Goal: Communication & Community: Answer question/provide support

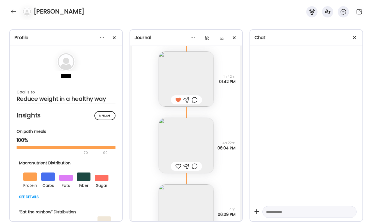
scroll to position [16998, 0]
click at [188, 148] on img at bounding box center [186, 144] width 55 height 55
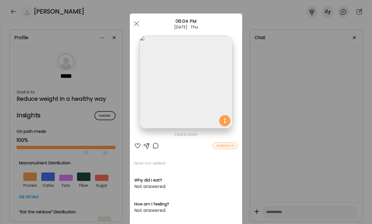
click at [315, 100] on div "Ate Coach Dashboard Wahoo! It’s official Take a moment to set up your Coach Pro…" at bounding box center [186, 112] width 372 height 224
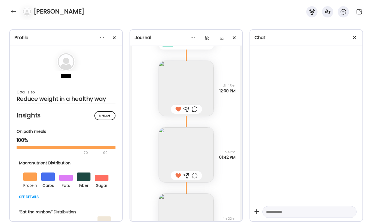
scroll to position [16930, 0]
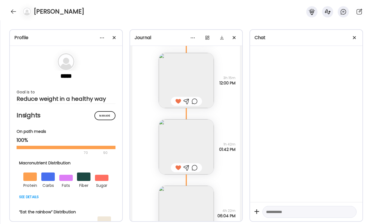
click at [194, 149] on img at bounding box center [186, 146] width 55 height 55
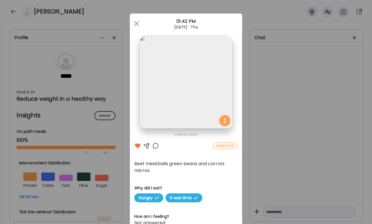
click at [259, 141] on div "Ate Coach Dashboard Wahoo! It’s official Take a moment to set up your Coach Pro…" at bounding box center [186, 112] width 372 height 224
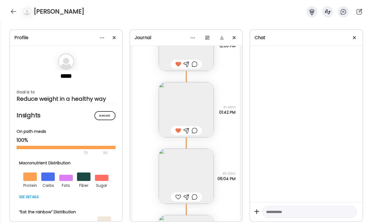
scroll to position [16968, 0]
click at [194, 126] on div at bounding box center [195, 129] width 6 height 7
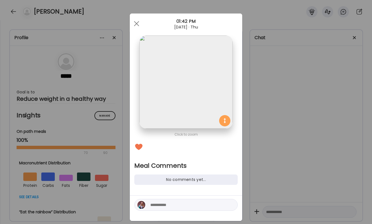
click at [178, 203] on textarea at bounding box center [188, 204] width 76 height 7
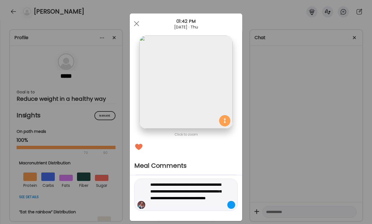
type textarea "**********"
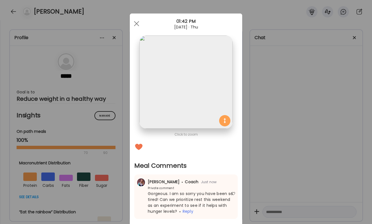
click at [285, 181] on div "Ate Coach Dashboard Wahoo! It’s official Take a moment to set up your Coach Pro…" at bounding box center [186, 112] width 372 height 224
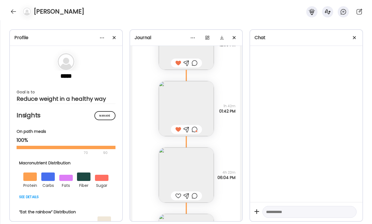
click at [196, 171] on img at bounding box center [186, 174] width 55 height 55
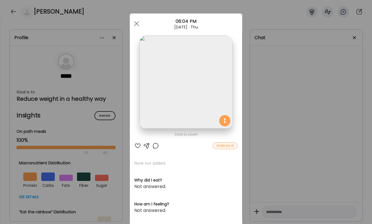
click at [137, 142] on div "Click to zoom AteMate AI Note not added. Why did I eat? Not answered. How am I …" at bounding box center [186, 178] width 112 height 331
click at [281, 161] on div "Ate Coach Dashboard Wahoo! It’s official Take a moment to set up your Coach Pro…" at bounding box center [186, 112] width 372 height 224
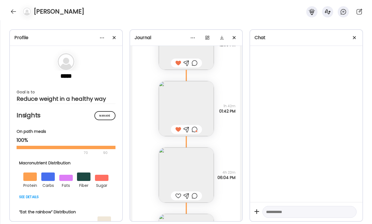
click at [177, 196] on div at bounding box center [178, 195] width 6 height 7
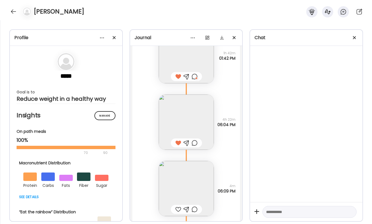
scroll to position [17023, 0]
click at [177, 191] on img at bounding box center [186, 185] width 55 height 55
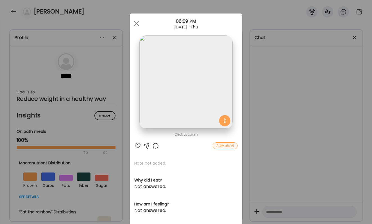
click at [137, 144] on div at bounding box center [137, 145] width 7 height 7
click at [310, 148] on div "Ate Coach Dashboard Wahoo! It’s official Take a moment to set up your Coach Pro…" at bounding box center [186, 112] width 372 height 224
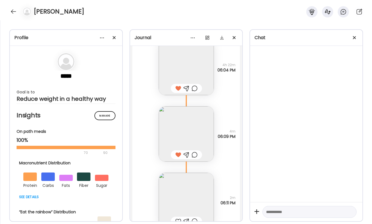
scroll to position [17077, 0]
click at [188, 184] on img at bounding box center [186, 198] width 55 height 55
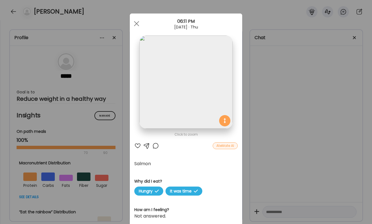
click at [137, 144] on div at bounding box center [137, 145] width 7 height 7
click at [156, 144] on div at bounding box center [155, 145] width 7 height 7
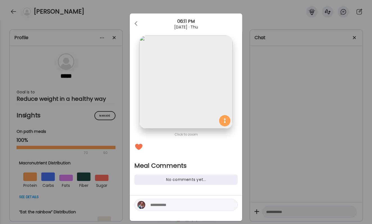
click at [164, 205] on textarea at bounding box center [188, 204] width 76 height 7
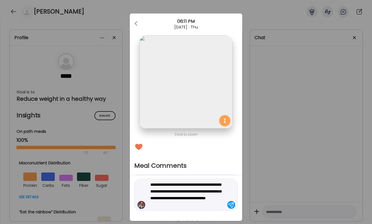
click at [205, 198] on textarea "**********" at bounding box center [188, 194] width 76 height 27
drag, startPoint x: 217, startPoint y: 205, endPoint x: 219, endPoint y: 203, distance: 2.9
click at [217, 205] on textarea "**********" at bounding box center [188, 194] width 76 height 27
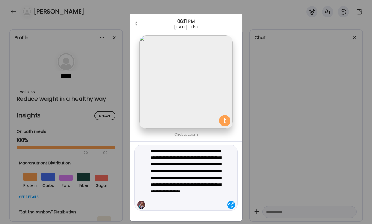
type textarea "**********"
click at [169, 202] on textarea "**********" at bounding box center [188, 177] width 76 height 61
click at [182, 203] on textarea "**********" at bounding box center [188, 177] width 76 height 61
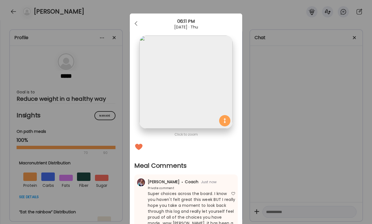
click at [370, 96] on div "Ate Coach Dashboard Wahoo! It’s official Take a moment to set up your Coach Pro…" at bounding box center [186, 112] width 372 height 224
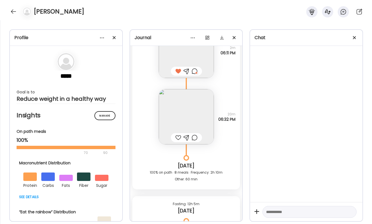
scroll to position [17228, 0]
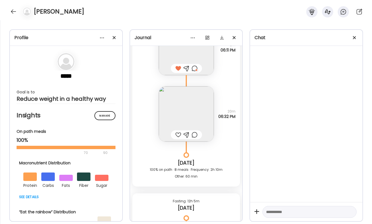
click at [179, 136] on div at bounding box center [178, 134] width 6 height 7
click at [185, 126] on img at bounding box center [186, 113] width 55 height 55
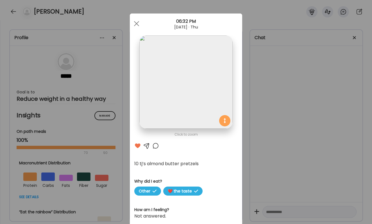
click at [283, 128] on div "Ate Coach Dashboard Wahoo! It’s official Take a moment to set up your Coach Pro…" at bounding box center [186, 112] width 372 height 224
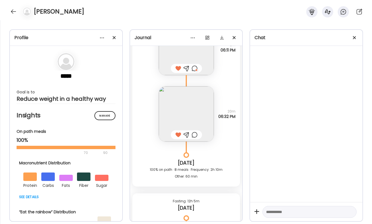
click at [197, 134] on div at bounding box center [195, 134] width 6 height 7
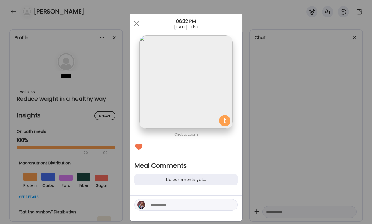
click at [189, 204] on textarea at bounding box center [188, 204] width 76 height 7
click at [175, 203] on textarea "**********" at bounding box center [188, 204] width 76 height 7
click at [204, 206] on textarea "**********" at bounding box center [188, 204] width 76 height 7
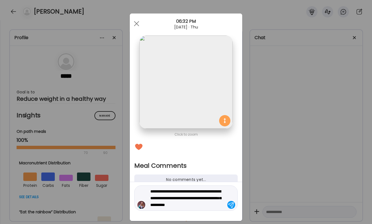
type textarea "**********"
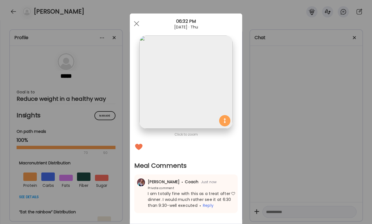
click at [326, 162] on div "Ate Coach Dashboard Wahoo! It’s official Take a moment to set up your Coach Pro…" at bounding box center [186, 112] width 372 height 224
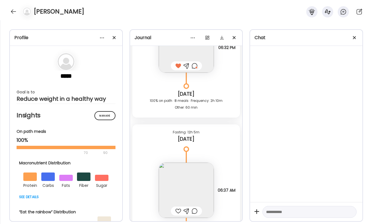
scroll to position [17323, 0]
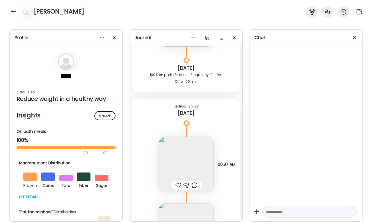
click at [178, 186] on div at bounding box center [178, 185] width 6 height 7
click at [195, 186] on div at bounding box center [195, 185] width 6 height 7
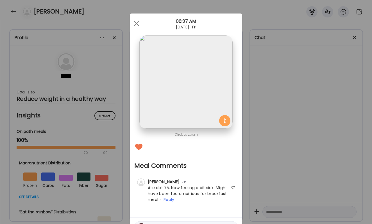
scroll to position [10, 0]
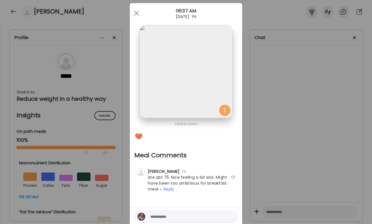
click at [187, 215] on textarea at bounding box center [188, 216] width 76 height 7
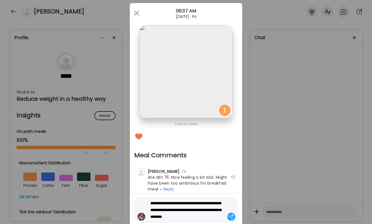
type textarea "**********"
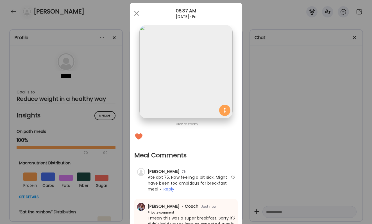
click at [251, 191] on div "Ate Coach Dashboard Wahoo! It’s official Take a moment to set up your Coach Pro…" at bounding box center [186, 112] width 372 height 224
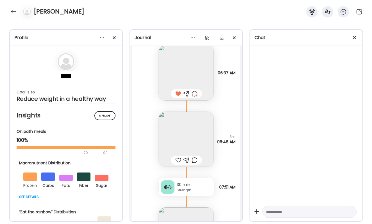
scroll to position [17436, 0]
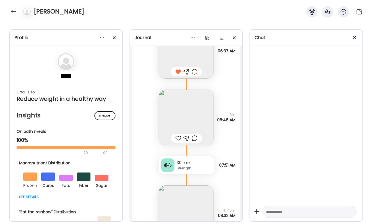
click at [178, 138] on div at bounding box center [178, 138] width 6 height 7
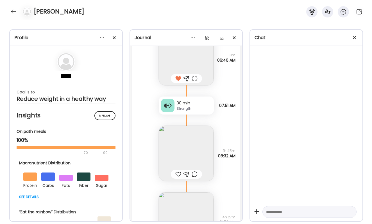
click at [177, 173] on div at bounding box center [178, 174] width 6 height 7
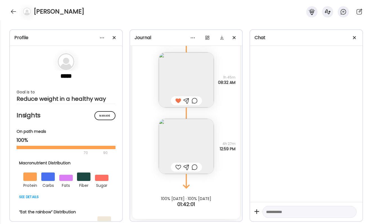
scroll to position [17569, 0]
click at [178, 166] on div at bounding box center [178, 167] width 6 height 7
click at [178, 148] on img at bounding box center [186, 146] width 55 height 55
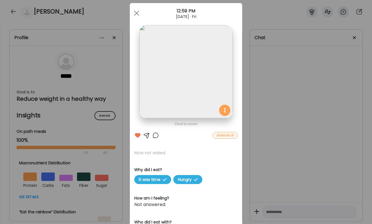
click at [157, 135] on div at bounding box center [155, 135] width 7 height 7
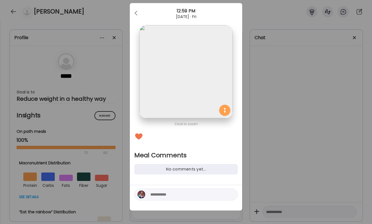
click at [181, 200] on div at bounding box center [186, 197] width 112 height 25
click at [161, 192] on textarea at bounding box center [188, 194] width 76 height 7
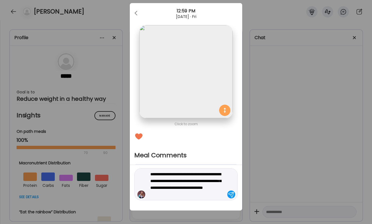
type textarea "**********"
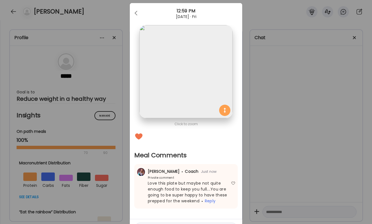
click at [230, 180] on div "[PERSON_NAME] Coach Just now Private comment Love this plate but maybe not quit…" at bounding box center [185, 186] width 103 height 44
click at [311, 105] on div "Ate Coach Dashboard Wahoo! It’s official Take a moment to set up your Coach Pro…" at bounding box center [186, 112] width 372 height 224
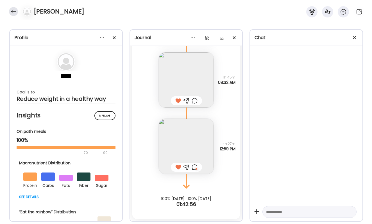
click at [13, 11] on div at bounding box center [13, 11] width 9 height 9
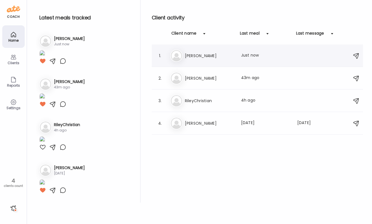
click at [194, 59] on div "Be [PERSON_NAME] Last meal: Just now" at bounding box center [258, 55] width 176 height 12
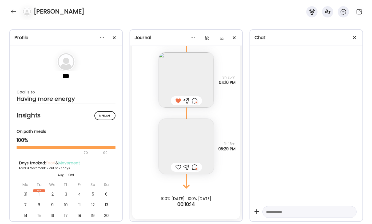
scroll to position [2197, 0]
click at [178, 156] on img at bounding box center [186, 146] width 55 height 55
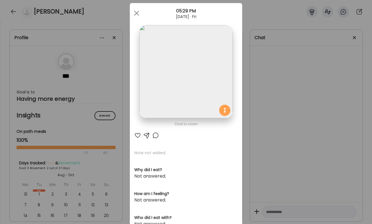
click at [155, 134] on div at bounding box center [155, 135] width 7 height 7
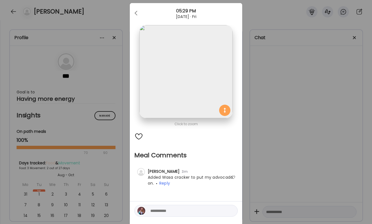
click at [330, 119] on div "Ate Coach Dashboard Wahoo! It’s official Take a moment to set up your Coach Pro…" at bounding box center [186, 112] width 372 height 224
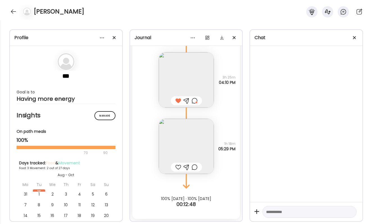
click at [179, 166] on div at bounding box center [178, 167] width 6 height 7
click at [13, 11] on div at bounding box center [13, 11] width 9 height 9
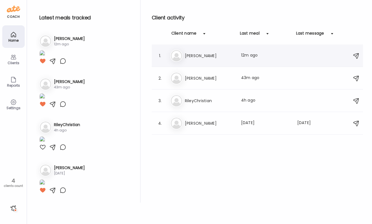
click at [193, 62] on div "1. Be [PERSON_NAME] Last meal: 12m ago" at bounding box center [257, 55] width 211 height 22
click at [196, 51] on div "Be [PERSON_NAME] Last meal: 12m ago" at bounding box center [258, 55] width 176 height 12
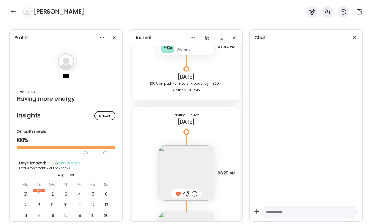
scroll to position [2163, 0]
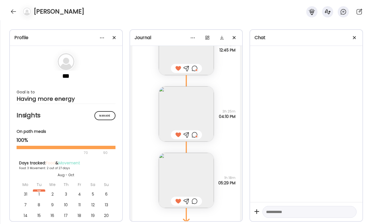
click at [193, 200] on div at bounding box center [195, 201] width 6 height 7
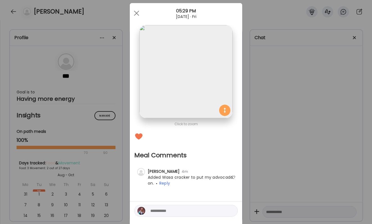
click at [187, 208] on textarea at bounding box center [188, 210] width 76 height 7
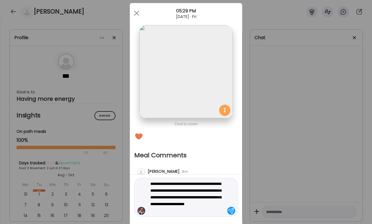
type textarea "**********"
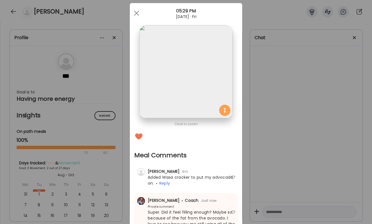
click at [284, 87] on div "Ate Coach Dashboard Wahoo! It’s official Take a moment to set up your Coach Pro…" at bounding box center [186, 112] width 372 height 224
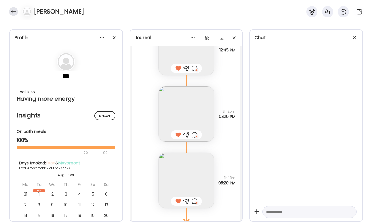
click at [15, 13] on div at bounding box center [13, 11] width 9 height 9
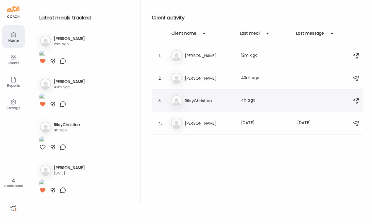
click at [190, 98] on h3 "RileyChristian" at bounding box center [209, 100] width 49 height 7
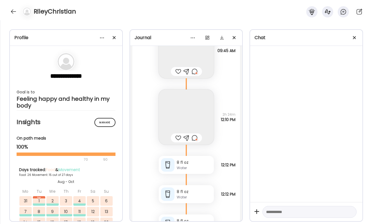
scroll to position [25780, 0]
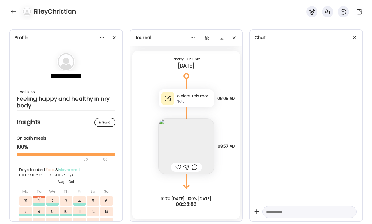
click at [200, 97] on div "Weight this morning is 215" at bounding box center [194, 96] width 35 height 6
click at [242, 91] on section at bounding box center [298, 85] width 112 height 11
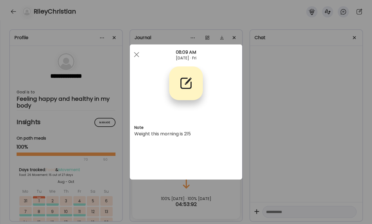
scroll to position [0, 0]
click at [168, 98] on section at bounding box center [186, 89] width 112 height 47
click at [274, 124] on div "Ate Coach Dashboard Wahoo! It’s official Take a moment to set up your Coach Pro…" at bounding box center [186, 112] width 372 height 224
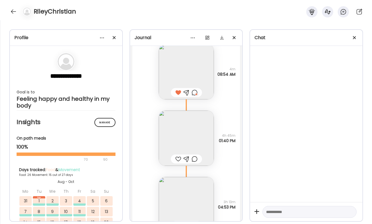
scroll to position [25370, 0]
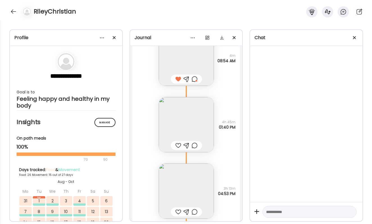
click at [194, 121] on img at bounding box center [186, 124] width 55 height 55
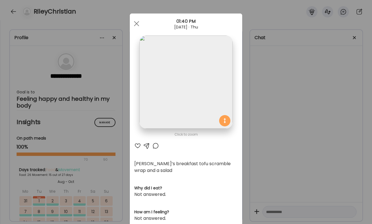
click at [137, 143] on div at bounding box center [137, 145] width 7 height 7
click at [276, 121] on div "Ate Coach Dashboard Wahoo! It’s official Take a moment to set up your Coach Pro…" at bounding box center [186, 112] width 372 height 224
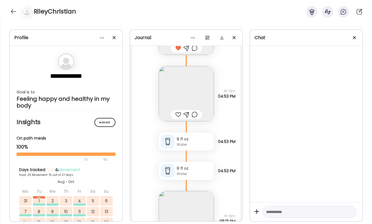
scroll to position [25449, 0]
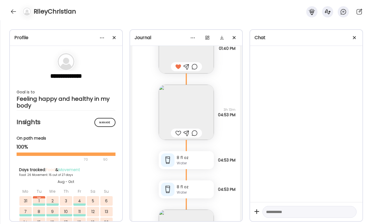
click at [192, 105] on img at bounding box center [186, 112] width 55 height 55
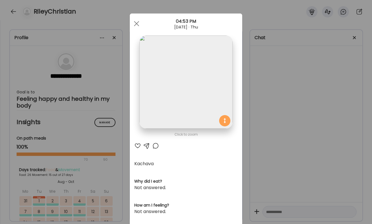
click at [138, 146] on div at bounding box center [137, 145] width 7 height 7
click at [301, 131] on div "Ate Coach Dashboard Wahoo! It’s official Take a moment to set up your Coach Pro…" at bounding box center [186, 112] width 372 height 224
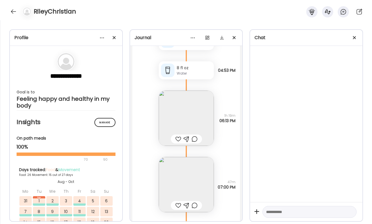
scroll to position [25572, 0]
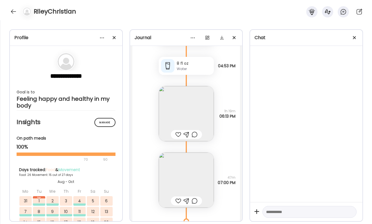
click at [192, 168] on img at bounding box center [186, 179] width 55 height 55
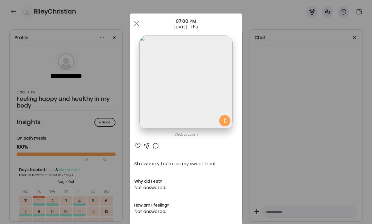
click at [293, 152] on div "Ate Coach Dashboard Wahoo! It’s official Take a moment to set up your Coach Pro…" at bounding box center [186, 112] width 372 height 224
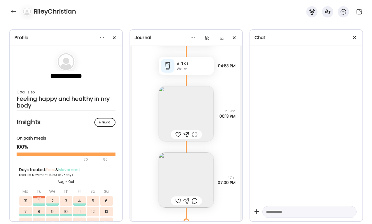
click at [180, 115] on img at bounding box center [186, 113] width 55 height 55
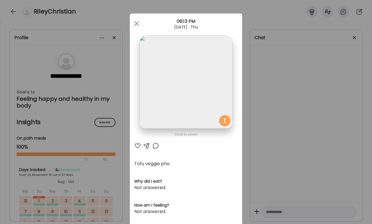
click at [137, 145] on div at bounding box center [137, 145] width 7 height 7
click at [289, 128] on div "Ate Coach Dashboard Wahoo! It’s official Take a moment to set up your Coach Pro…" at bounding box center [186, 112] width 372 height 224
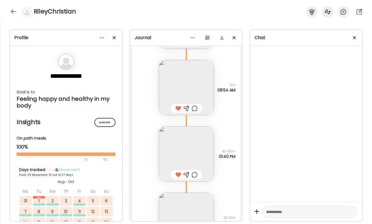
scroll to position [25355, 0]
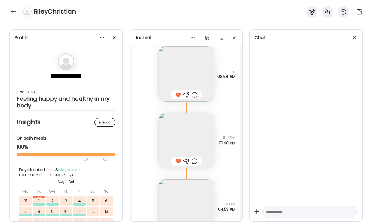
click at [194, 160] on div at bounding box center [195, 161] width 6 height 7
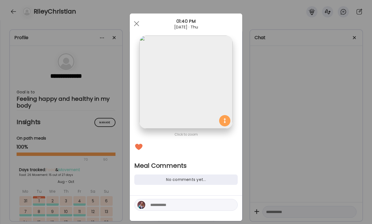
click at [198, 209] on div at bounding box center [185, 205] width 103 height 12
click at [198, 205] on textarea at bounding box center [188, 204] width 76 height 7
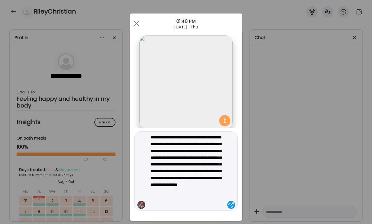
click at [177, 166] on textarea "**********" at bounding box center [188, 171] width 76 height 74
click at [216, 176] on textarea "**********" at bounding box center [188, 171] width 76 height 74
click at [203, 173] on textarea "**********" at bounding box center [188, 171] width 76 height 74
click at [198, 171] on textarea "**********" at bounding box center [188, 171] width 76 height 74
click at [213, 216] on div "**********" at bounding box center [186, 174] width 112 height 93
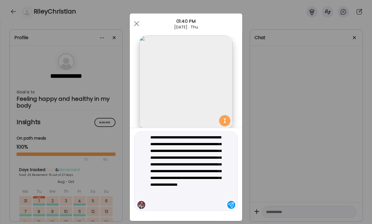
click at [209, 207] on textarea "**********" at bounding box center [188, 171] width 76 height 74
click at [216, 177] on textarea "**********" at bounding box center [188, 171] width 76 height 74
type textarea "**********"
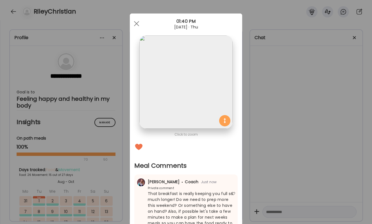
click at [305, 166] on div "Ate Coach Dashboard Wahoo! It’s official Take a moment to set up your Coach Pro…" at bounding box center [186, 112] width 372 height 224
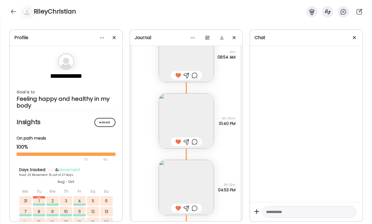
scroll to position [25391, 0]
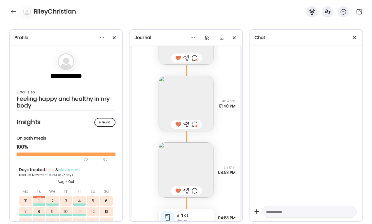
click at [193, 189] on div at bounding box center [195, 190] width 6 height 7
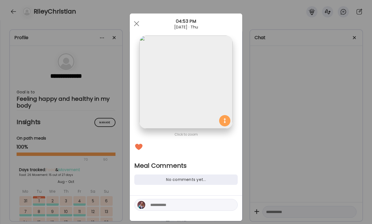
click at [186, 209] on div at bounding box center [185, 205] width 103 height 12
click at [186, 205] on textarea at bounding box center [188, 204] width 76 height 7
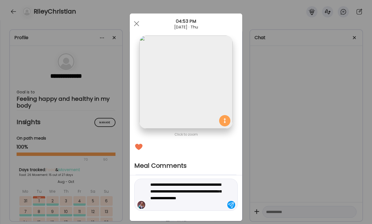
click at [157, 205] on textarea "**********" at bounding box center [188, 194] width 76 height 27
type textarea "**********"
click at [180, 203] on textarea "**********" at bounding box center [188, 194] width 76 height 27
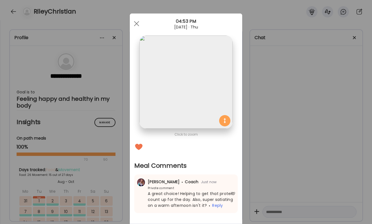
click at [270, 162] on div "Ate Coach Dashboard Wahoo! It’s official Take a moment to set up your Coach Pro…" at bounding box center [186, 112] width 372 height 224
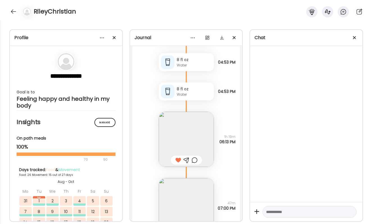
scroll to position [25556, 0]
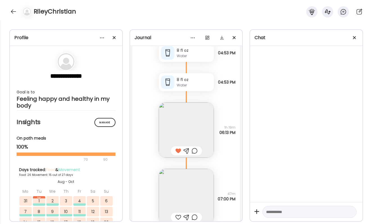
click at [194, 150] on div at bounding box center [195, 150] width 6 height 7
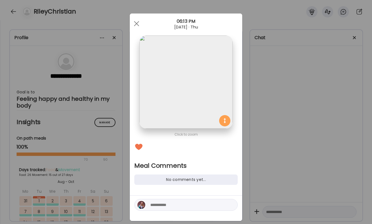
click at [182, 206] on textarea at bounding box center [188, 204] width 76 height 7
type textarea "**********"
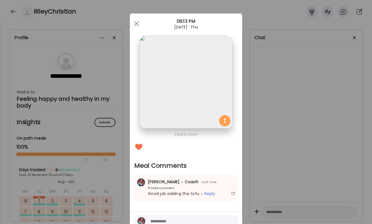
click at [299, 176] on div "Ate Coach Dashboard Wahoo! It’s official Take a moment to set up your Coach Pro…" at bounding box center [186, 112] width 372 height 224
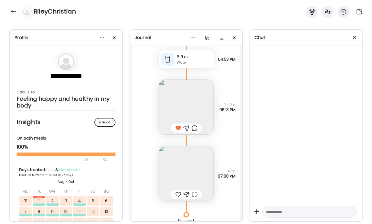
scroll to position [25650, 0]
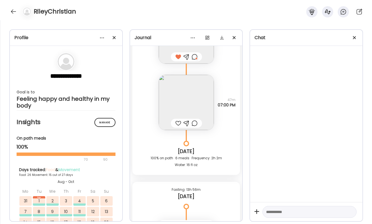
click at [178, 124] on div at bounding box center [178, 123] width 6 height 7
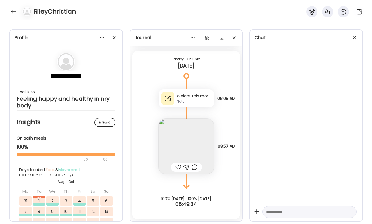
scroll to position [25780, 0]
click at [175, 160] on img at bounding box center [186, 146] width 55 height 55
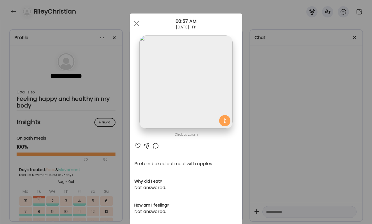
click at [139, 144] on div at bounding box center [137, 145] width 7 height 7
click at [155, 147] on div at bounding box center [155, 145] width 7 height 7
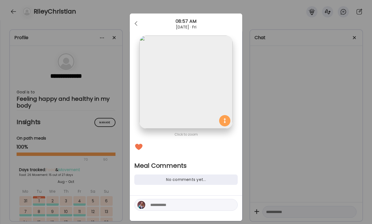
click at [166, 209] on div at bounding box center [185, 205] width 103 height 12
click at [166, 205] on textarea at bounding box center [188, 204] width 76 height 7
type textarea "******"
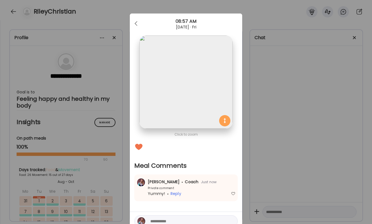
click at [249, 184] on div "Ate Coach Dashboard Wahoo! It’s official Take a moment to set up your Coach Pro…" at bounding box center [186, 112] width 372 height 224
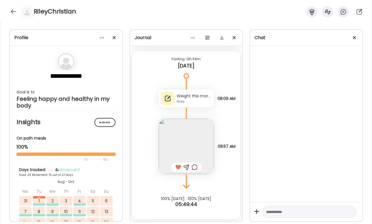
click at [203, 100] on div "Note" at bounding box center [194, 101] width 35 height 5
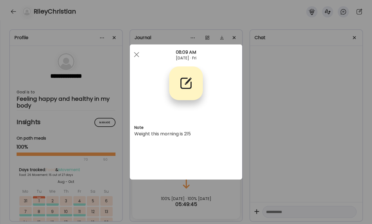
click at [281, 134] on div "Ate Coach Dashboard Wahoo! It’s official Take a moment to set up your Coach Pro…" at bounding box center [186, 112] width 372 height 224
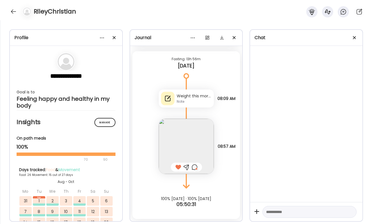
click at [194, 167] on div at bounding box center [195, 167] width 6 height 7
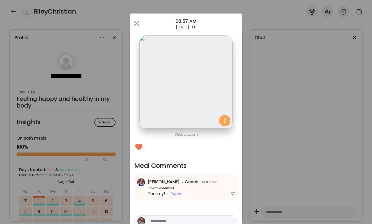
click at [172, 219] on textarea at bounding box center [188, 221] width 76 height 7
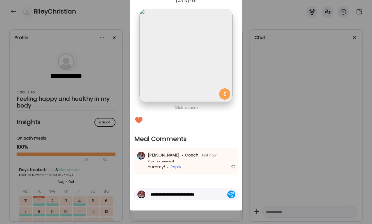
scroll to position [27, 0]
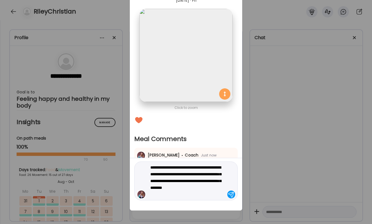
type textarea "**********"
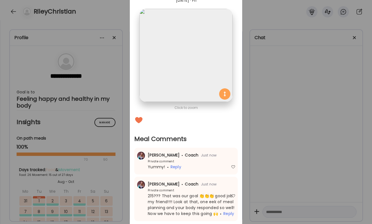
click at [251, 175] on div "Ate Coach Dashboard Wahoo! It’s official Take a moment to set up your Coach Pro…" at bounding box center [186, 112] width 372 height 224
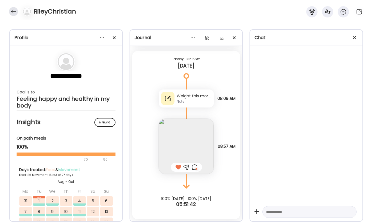
click at [11, 12] on div at bounding box center [13, 11] width 9 height 9
